Goal: Task Accomplishment & Management: Manage account settings

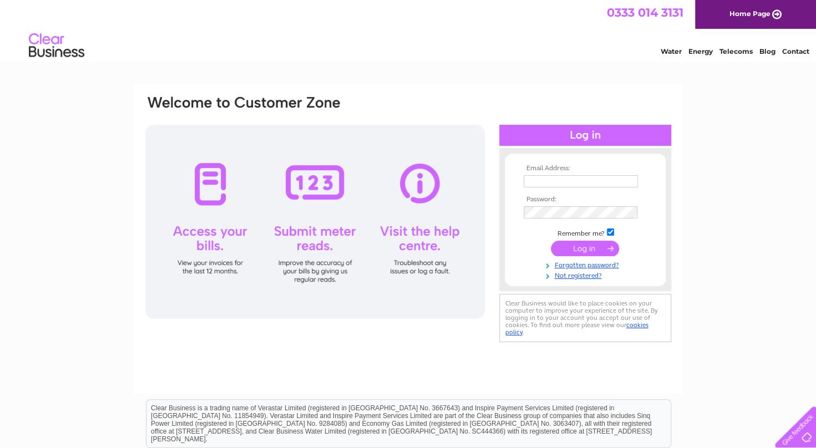
click at [568, 179] on input "text" at bounding box center [581, 181] width 114 height 12
type input "lynncrainey@ritchiebros.co.uk"
click at [551, 242] on input "submit" at bounding box center [585, 250] width 68 height 16
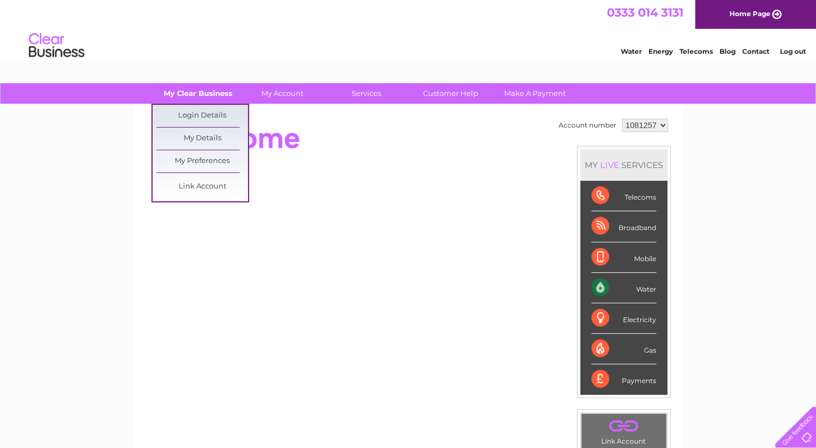
click at [199, 86] on link "My Clear Business" at bounding box center [198, 93] width 92 height 21
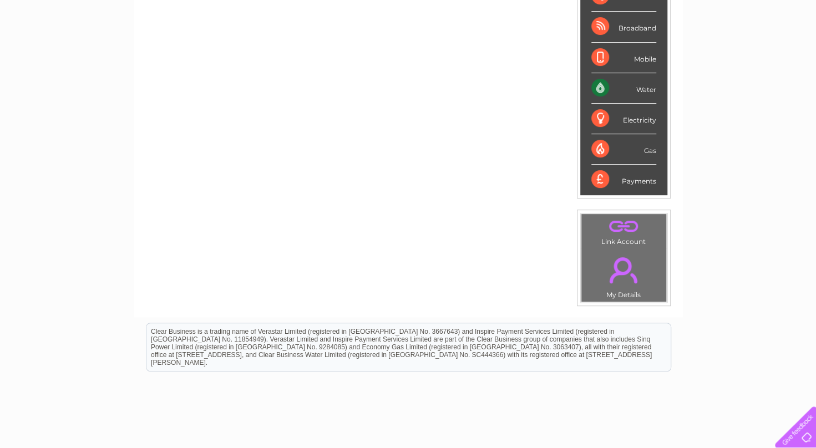
scroll to position [222, 0]
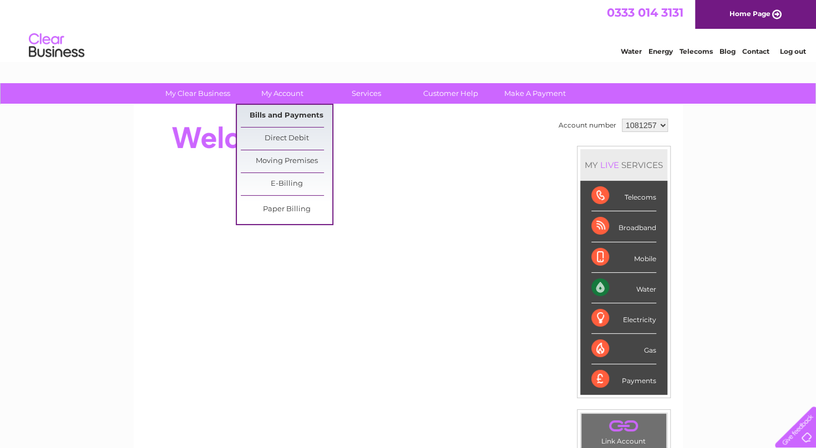
click at [281, 113] on link "Bills and Payments" at bounding box center [287, 116] width 92 height 22
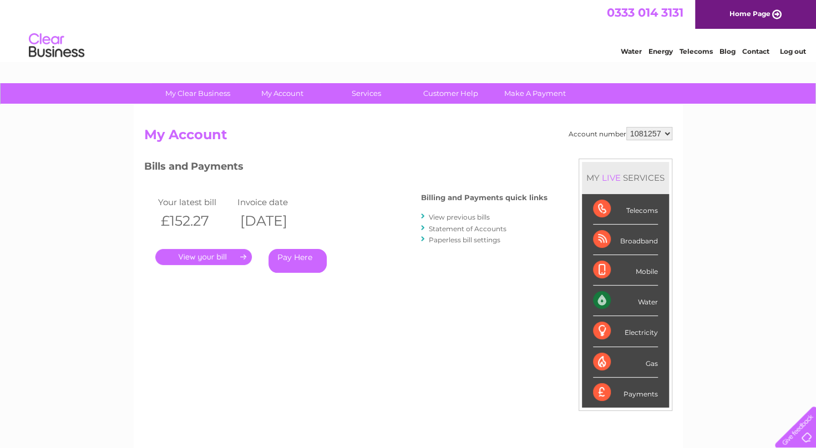
click at [201, 258] on link "." at bounding box center [203, 257] width 97 height 16
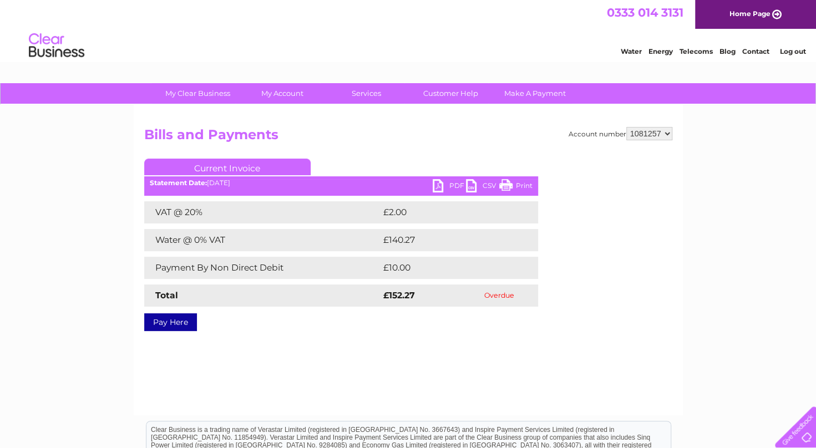
click at [451, 186] on link "PDF" at bounding box center [449, 187] width 33 height 16
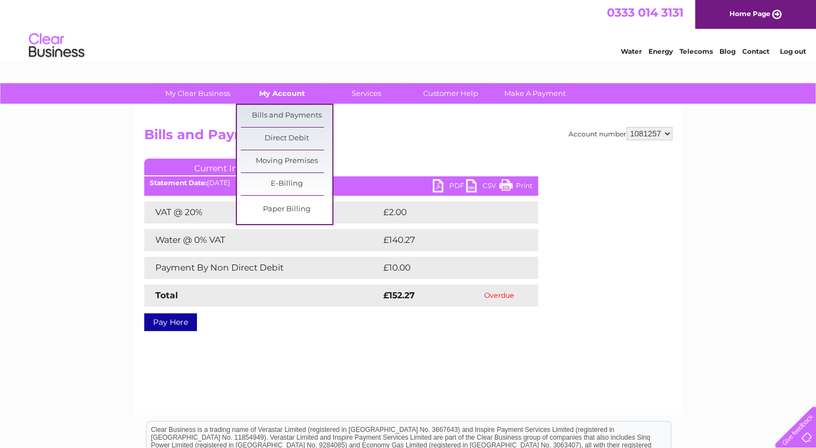
click at [272, 95] on link "My Account" at bounding box center [282, 93] width 92 height 21
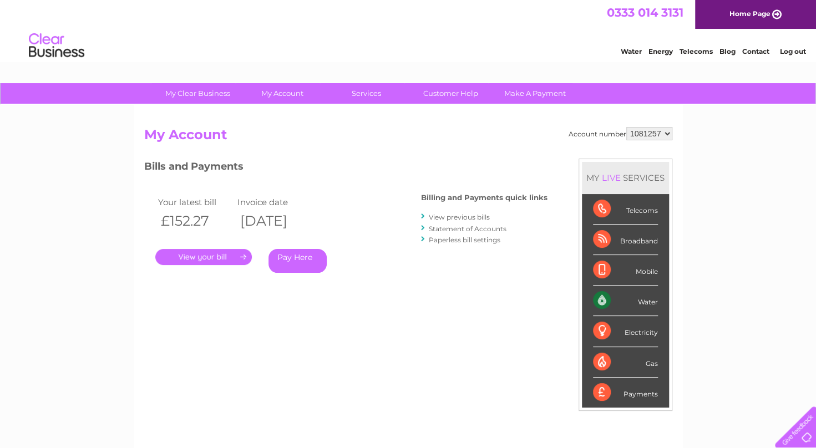
click at [497, 229] on link "Statement of Accounts" at bounding box center [468, 229] width 78 height 8
